Goal: Task Accomplishment & Management: Manage account settings

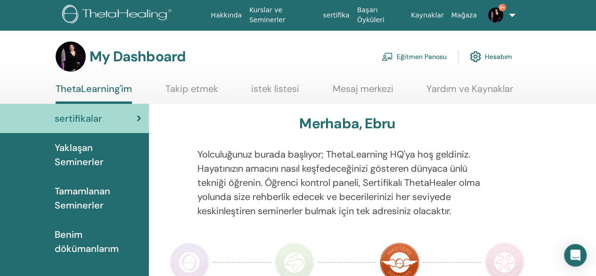
click at [422, 59] on link "Eğitmen Panosu" at bounding box center [414, 56] width 65 height 21
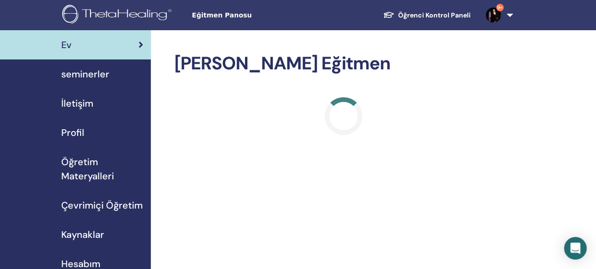
click at [78, 68] on span "seminerler" at bounding box center [85, 74] width 48 height 14
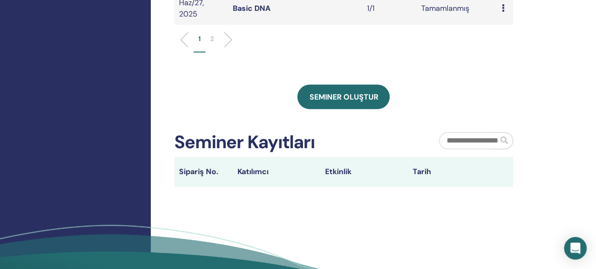
scroll to position [483, 0]
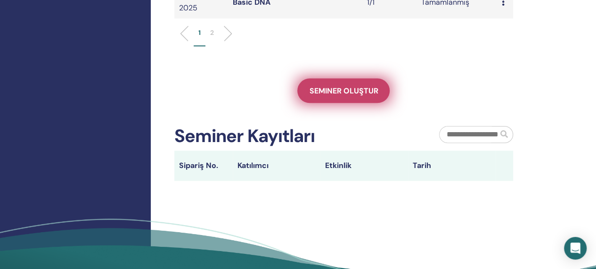
click at [322, 81] on link "Seminer oluştur" at bounding box center [344, 90] width 92 height 25
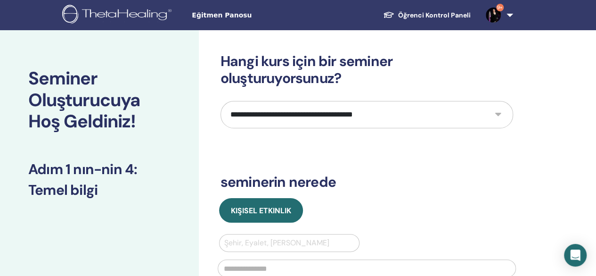
click at [413, 108] on select "**********" at bounding box center [367, 114] width 293 height 27
select select "*"
click at [221, 101] on select "**********" at bounding box center [367, 114] width 293 height 27
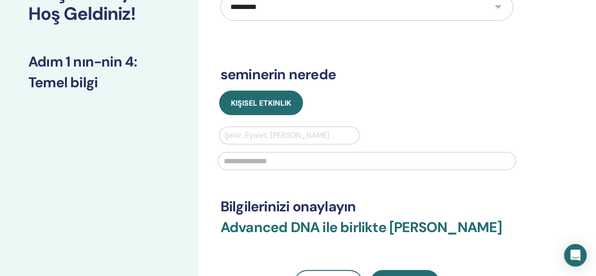
scroll to position [130, 0]
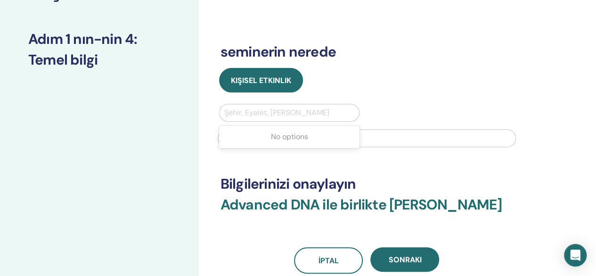
click at [303, 109] on div at bounding box center [289, 112] width 131 height 13
type input "***"
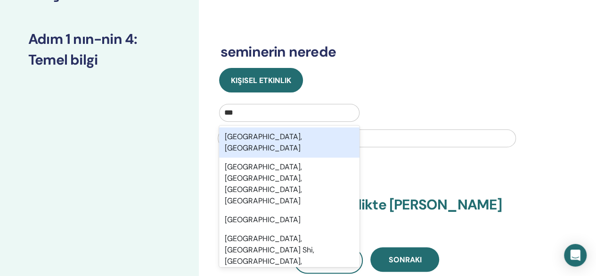
click at [310, 135] on div "Istanbul, TUR" at bounding box center [289, 142] width 141 height 30
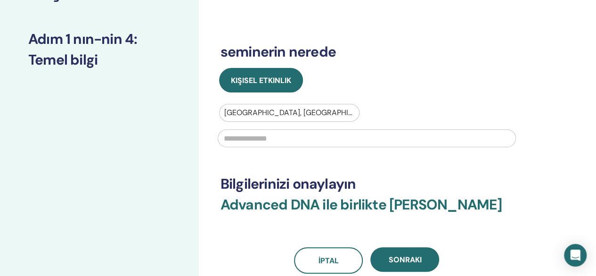
click at [299, 138] on input "text" at bounding box center [367, 138] width 298 height 18
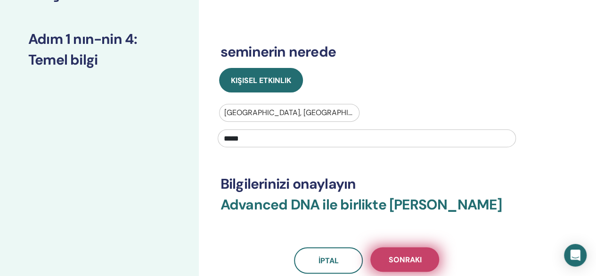
type input "*****"
click at [409, 249] on button "Sonraki" at bounding box center [405, 259] width 69 height 25
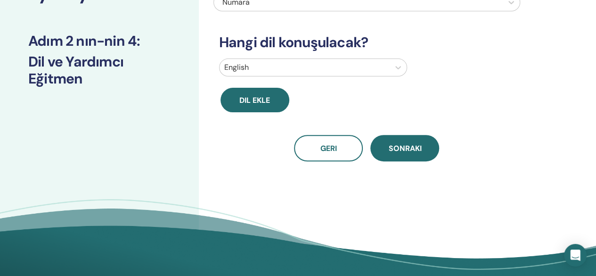
scroll to position [110, 0]
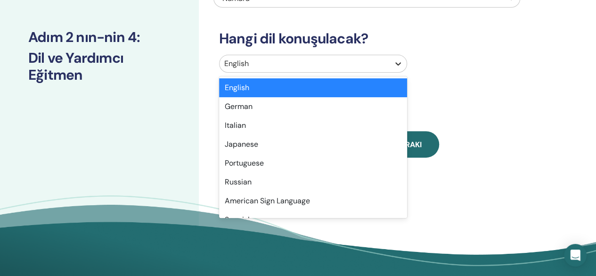
click at [401, 65] on icon at bounding box center [398, 63] width 9 height 9
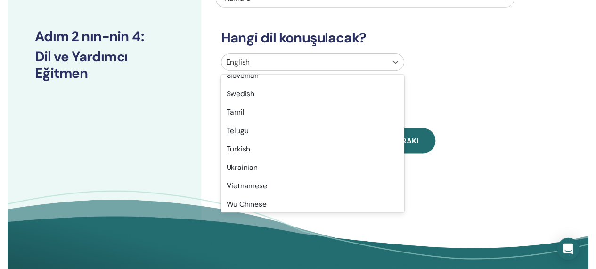
scroll to position [749, 0]
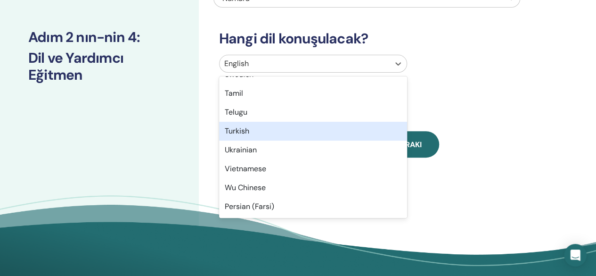
click at [297, 131] on div "Turkish" at bounding box center [313, 131] width 188 height 19
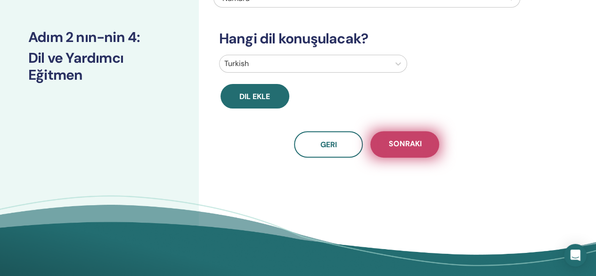
click at [415, 139] on span "Sonraki" at bounding box center [405, 145] width 33 height 12
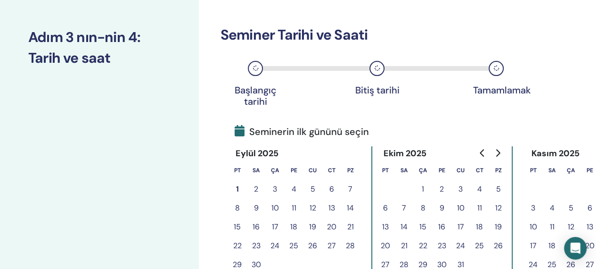
click at [278, 189] on button "3" at bounding box center [275, 189] width 19 height 19
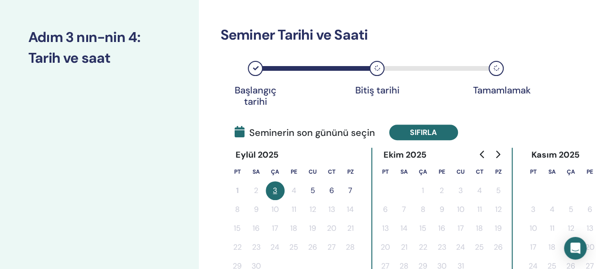
click at [406, 136] on button "Sıfırla" at bounding box center [423, 132] width 69 height 16
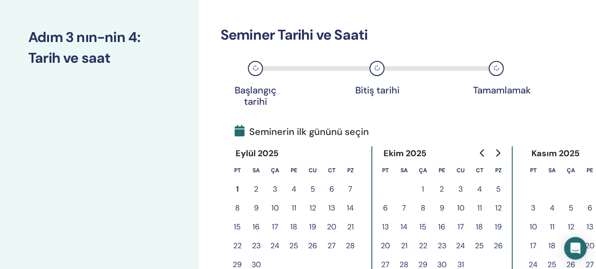
click at [231, 186] on button "1" at bounding box center [237, 189] width 19 height 19
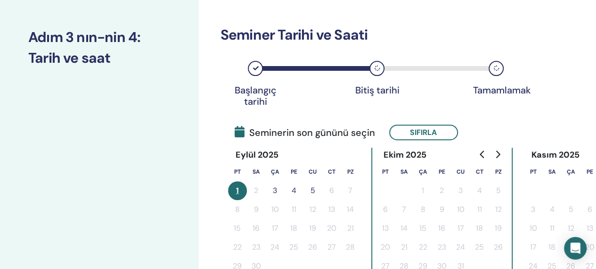
click at [276, 189] on button "3" at bounding box center [275, 190] width 19 height 19
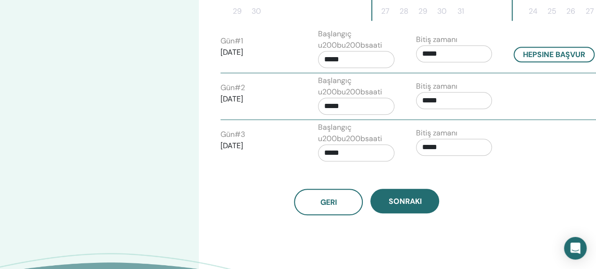
scroll to position [364, 0]
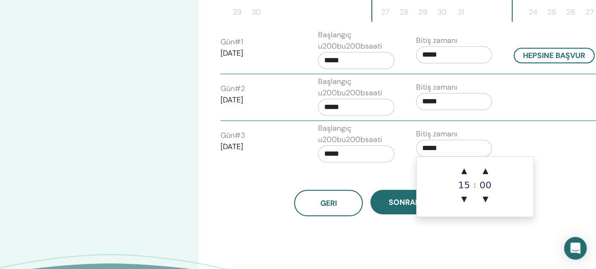
click at [422, 148] on input "*****" at bounding box center [454, 148] width 76 height 17
click at [464, 169] on span "▲" at bounding box center [464, 170] width 19 height 19
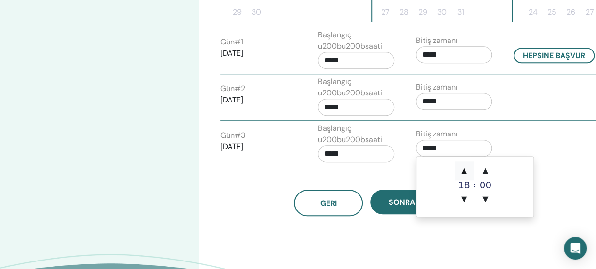
type input "*****"
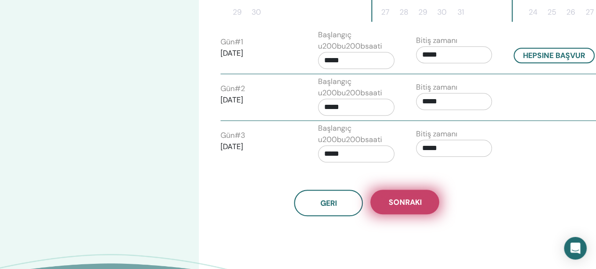
click at [390, 201] on span "Sonraki" at bounding box center [405, 202] width 33 height 10
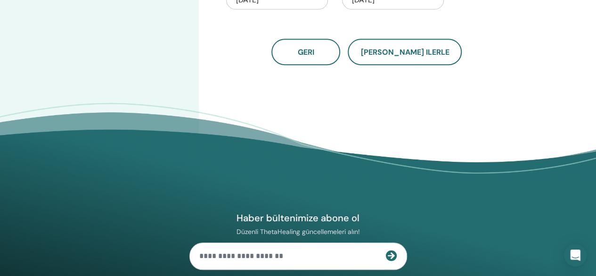
scroll to position [0, 0]
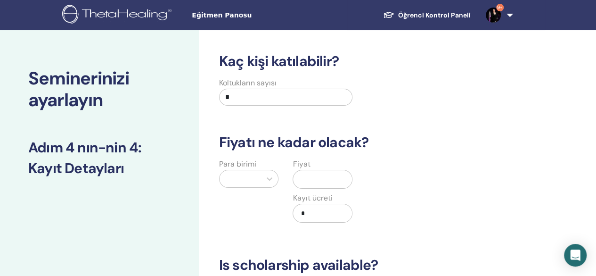
drag, startPoint x: 233, startPoint y: 98, endPoint x: 169, endPoint y: 119, distance: 67.7
type input "**"
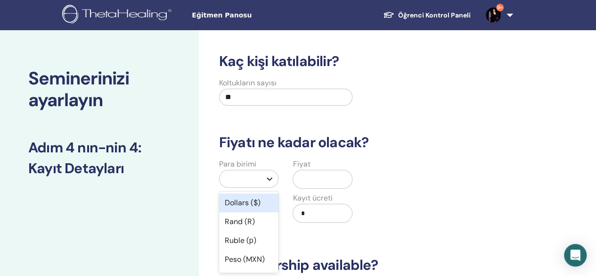
click at [269, 175] on icon at bounding box center [269, 178] width 9 height 9
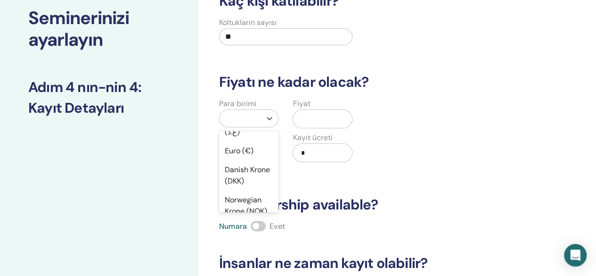
scroll to position [920, 0]
click at [265, 118] on div "Turkish Lira (₺)" at bounding box center [249, 103] width 60 height 30
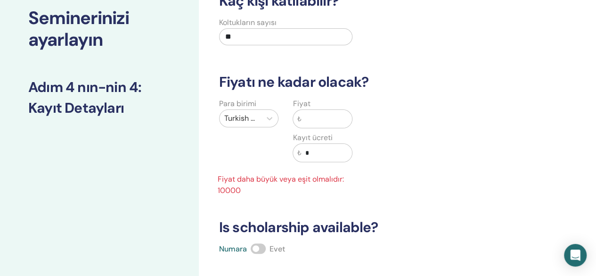
click at [331, 119] on input "text" at bounding box center [326, 119] width 51 height 18
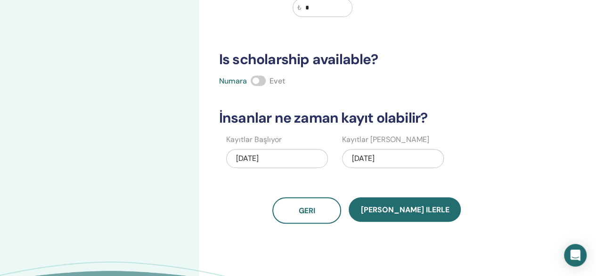
scroll to position [211, 0]
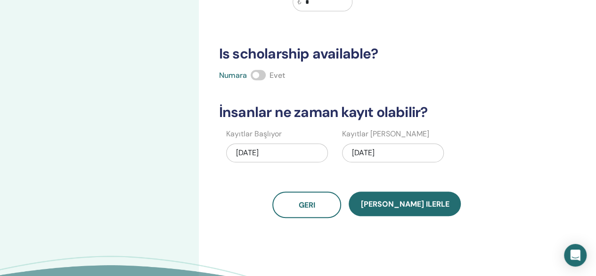
type input "*****"
click at [259, 80] on div "Numara Evet" at bounding box center [367, 75] width 307 height 11
click at [259, 74] on span at bounding box center [258, 75] width 15 height 10
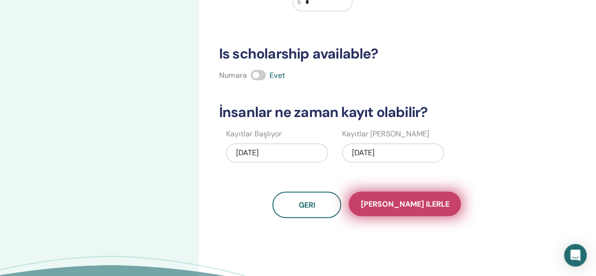
click at [397, 194] on button "Kaydet ilerle" at bounding box center [405, 203] width 112 height 25
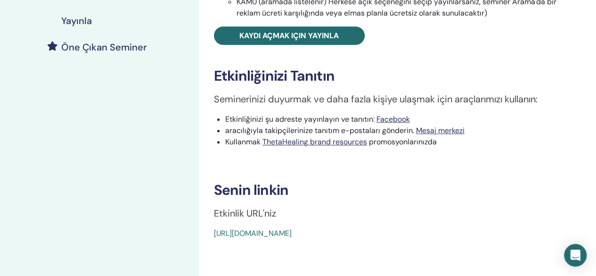
scroll to position [227, 0]
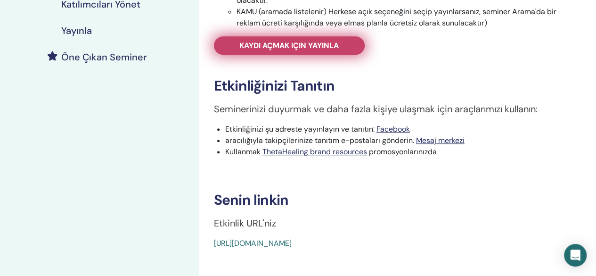
click at [286, 39] on link "Kaydı açmak için yayınla" at bounding box center [289, 45] width 151 height 18
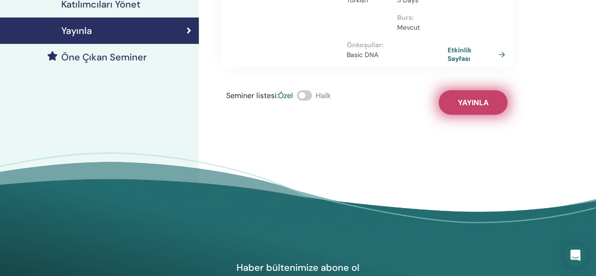
click at [460, 98] on span "Yayınla" at bounding box center [473, 103] width 31 height 10
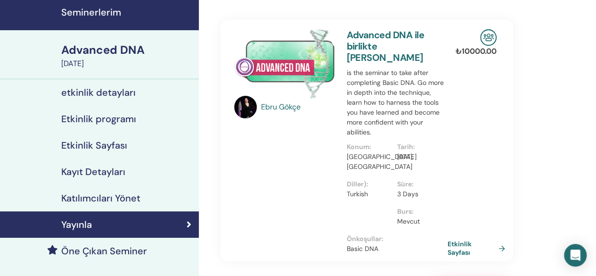
scroll to position [21, 0]
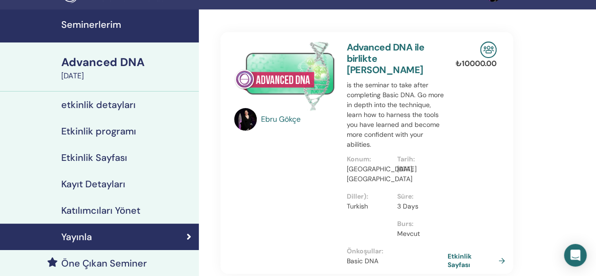
click at [108, 58] on div "Advanced DNA" at bounding box center [127, 62] width 132 height 16
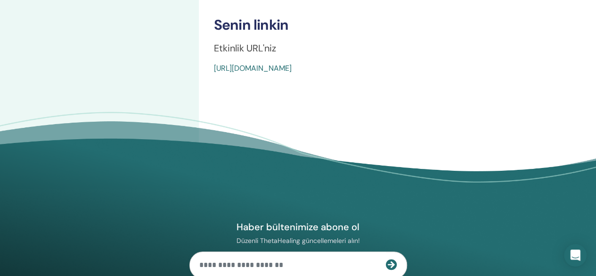
scroll to position [414, 0]
